Goal: Check status: Check status

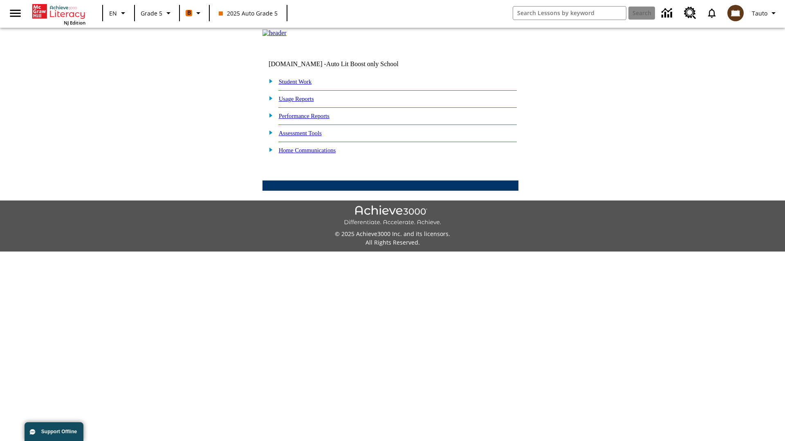
click at [300, 85] on link "Student Work" at bounding box center [295, 81] width 33 height 7
select select "/options/reports/?report_id=12&atype=21&section=2"
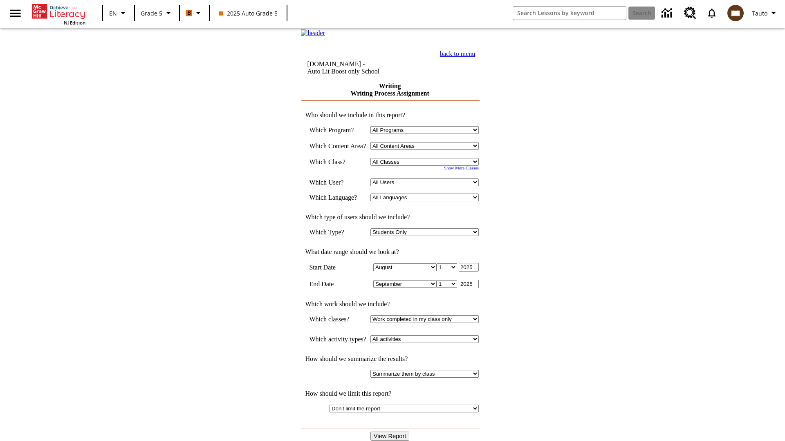
click at [427, 166] on select "Select a Class: All Classes 2025 Auto Grade 5 OL 2025 Auto Grade 6" at bounding box center [424, 162] width 108 height 8
select select "11133131"
